Goal: Transaction & Acquisition: Obtain resource

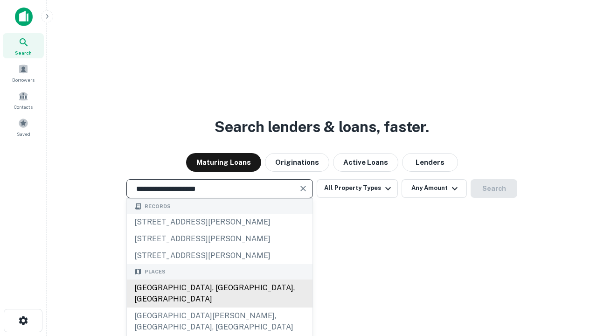
click at [219, 307] on div "Santa Monica, CA, USA" at bounding box center [220, 294] width 186 height 28
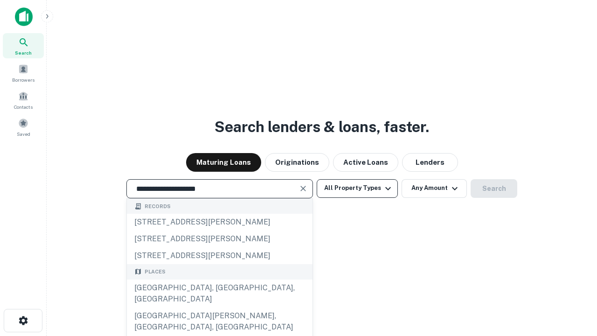
type input "**********"
click at [357, 188] on button "All Property Types" at bounding box center [357, 188] width 81 height 19
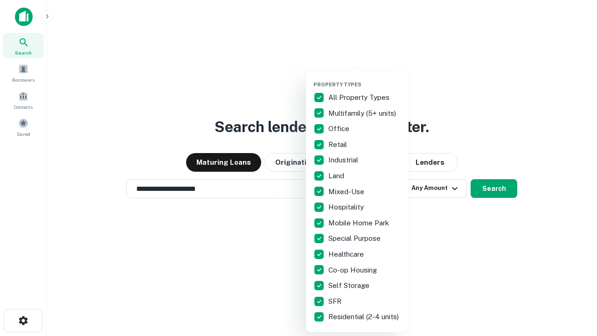
click at [365, 78] on button "button" at bounding box center [365, 78] width 103 height 0
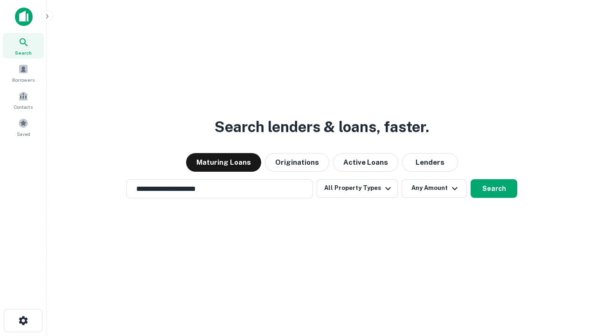
scroll to position [6, 112]
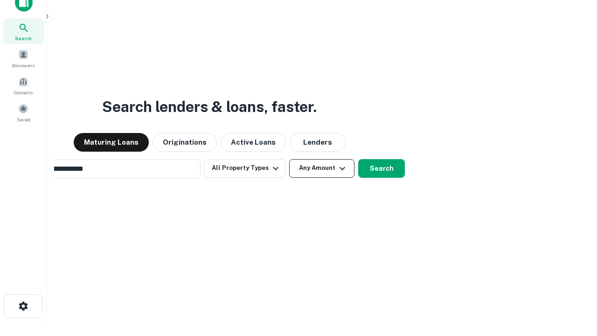
click at [289, 159] on button "Any Amount" at bounding box center [321, 168] width 65 height 19
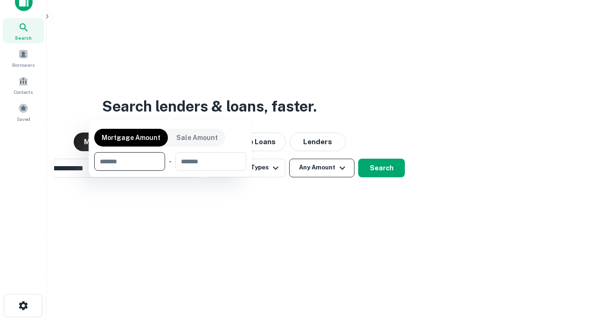
scroll to position [67, 264]
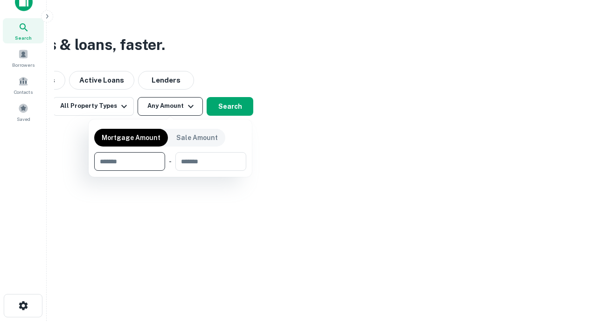
type input "*******"
click at [170, 171] on button "button" at bounding box center [170, 171] width 152 height 0
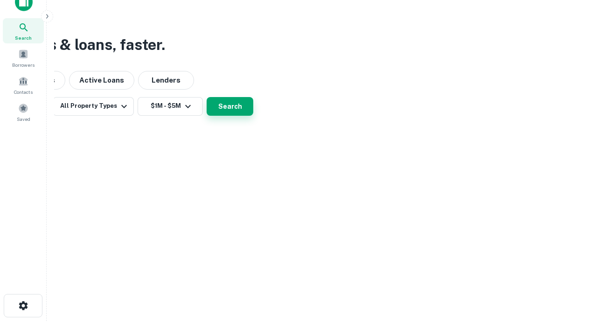
click at [253, 116] on button "Search" at bounding box center [230, 106] width 47 height 19
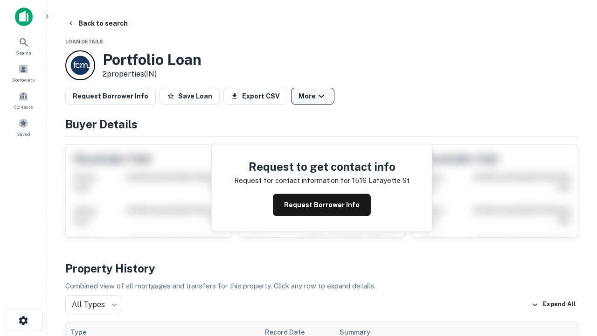
click at [313, 96] on button "More" at bounding box center [312, 96] width 43 height 17
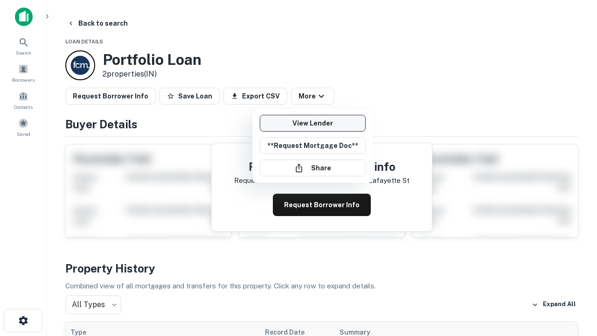
click at [313, 123] on link "View Lender" at bounding box center [313, 123] width 106 height 17
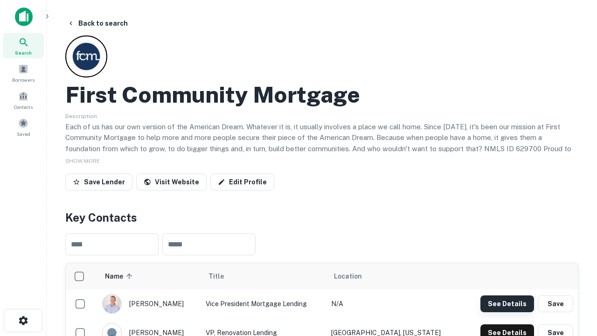
click at [507, 303] on button "See Details" at bounding box center [508, 303] width 54 height 17
click at [23, 321] on icon "button" at bounding box center [23, 320] width 11 height 11
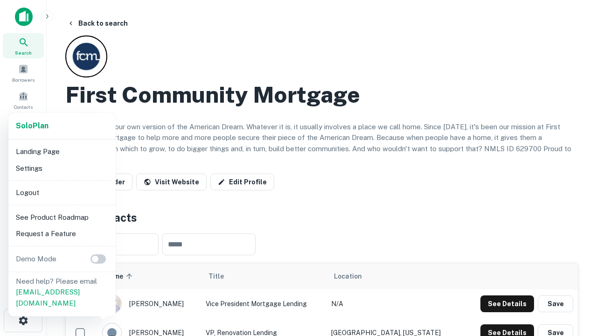
click at [62, 192] on li "Logout" at bounding box center [62, 192] width 100 height 17
